Goal: Find specific page/section: Find specific page/section

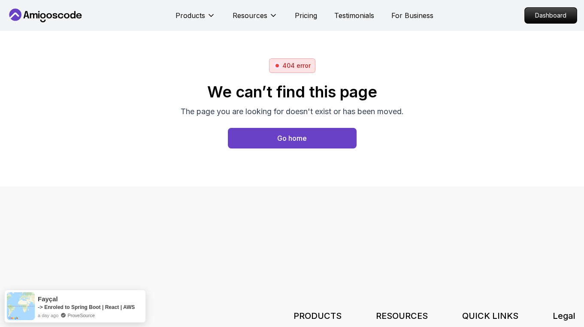
scroll to position [193, 0]
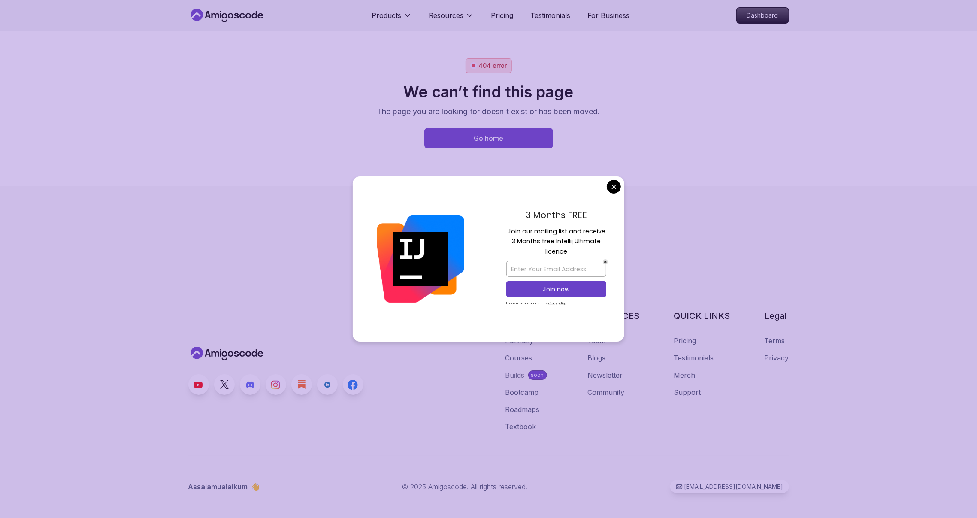
click at [208, 135] on div "404 error We can’t find this page The page you are looking for doesn't exist or…" at bounding box center [488, 108] width 601 height 100
